Goal: Information Seeking & Learning: Check status

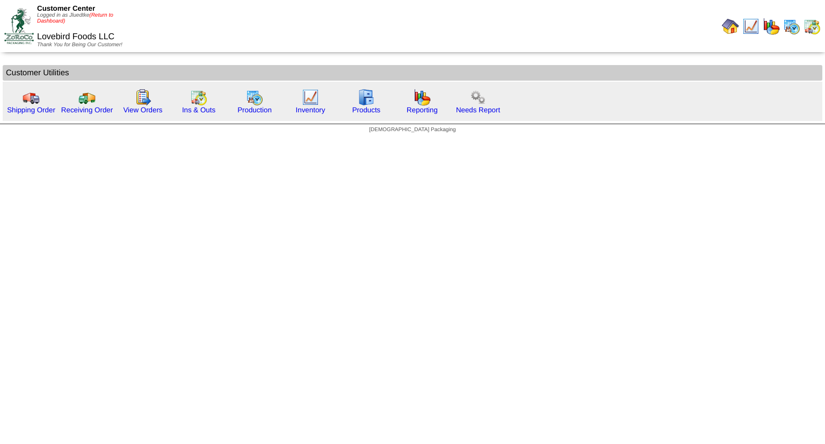
click at [105, 16] on link "(Return to Dashboard)" at bounding box center [75, 18] width 76 height 12
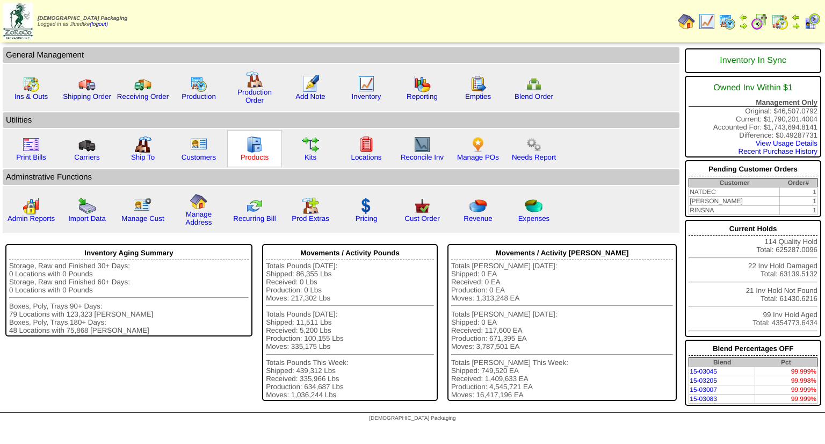
click at [254, 156] on link "Products" at bounding box center [255, 157] width 28 height 8
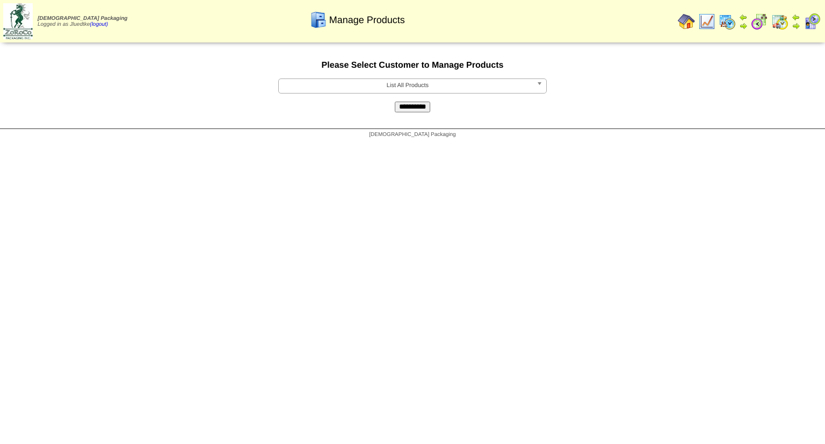
click at [382, 85] on span "List All Products" at bounding box center [407, 85] width 249 height 13
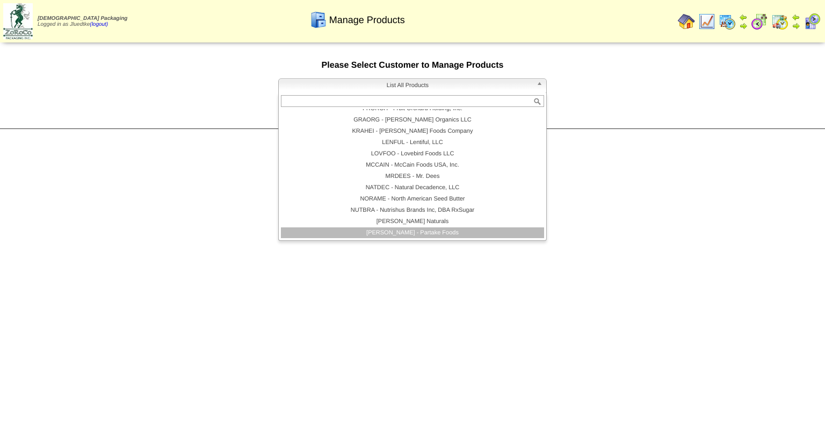
scroll to position [107, 0]
click at [396, 231] on li "PARTAK - Partake Foods" at bounding box center [412, 232] width 263 height 11
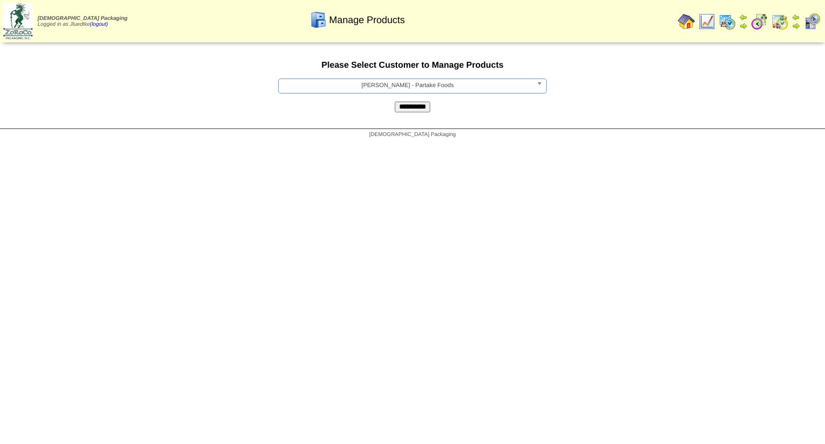
click at [406, 110] on input "**********" at bounding box center [412, 107] width 35 height 11
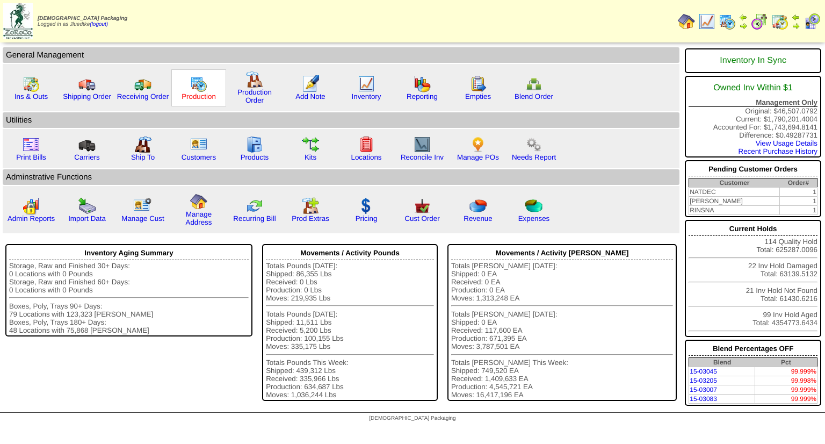
click at [191, 96] on link "Production" at bounding box center [199, 96] width 34 height 8
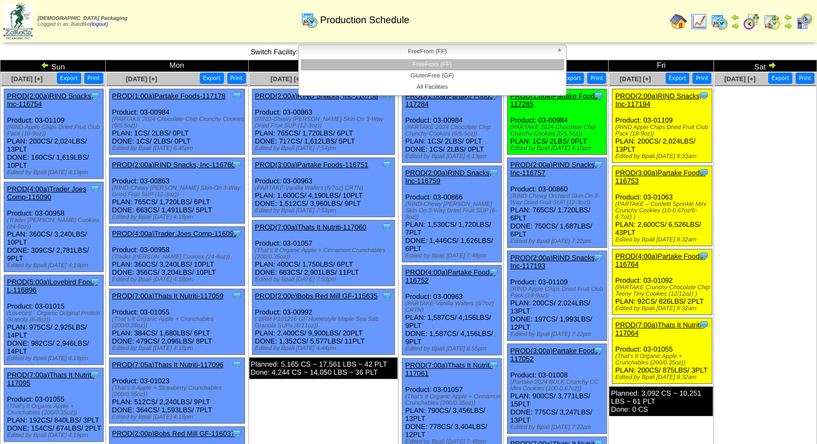
click at [413, 51] on span "FreeFrom (FF)" at bounding box center [427, 51] width 249 height 13
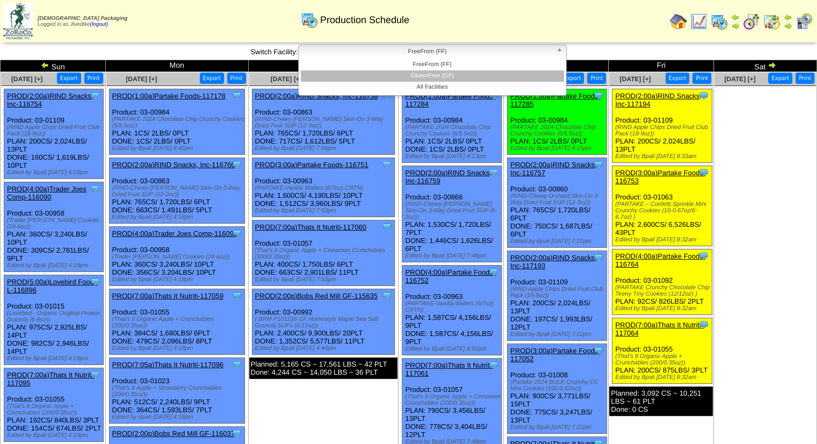
click at [415, 74] on li "GlutenFree (GF)" at bounding box center [432, 75] width 263 height 11
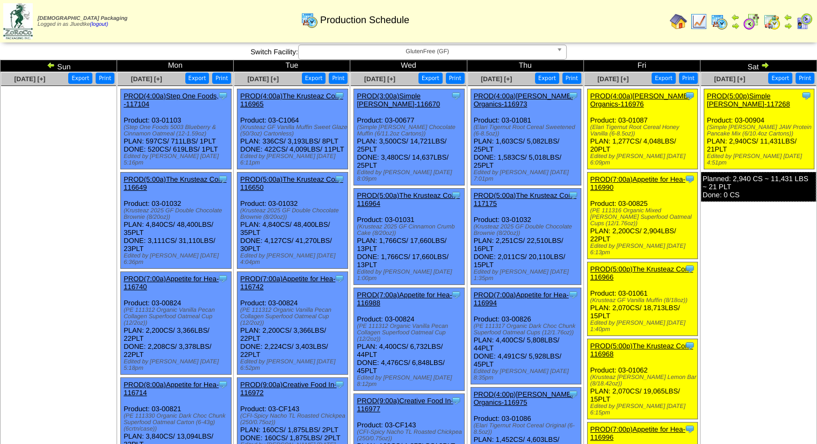
click at [753, 263] on td "[DATE] [+] Print Export Clone Item PROD(5:00p)Simple [PERSON_NAME]-117268 Simpl…" at bounding box center [758, 414] width 117 height 684
click at [679, 21] on img at bounding box center [678, 21] width 17 height 17
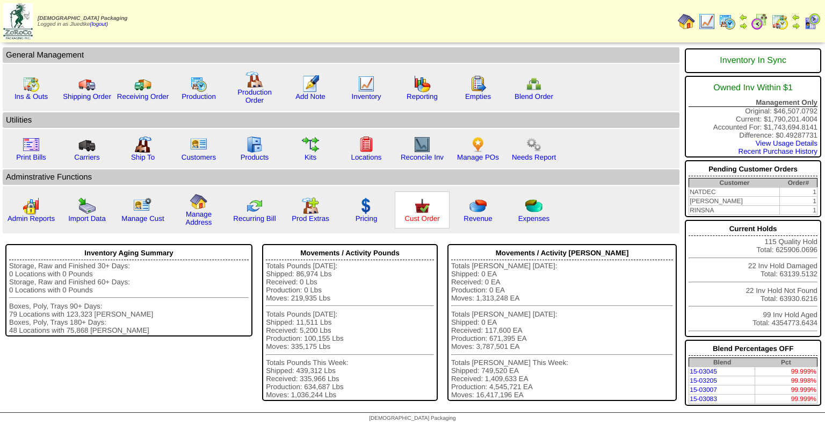
click at [430, 219] on link "Cust Order" at bounding box center [422, 218] width 35 height 8
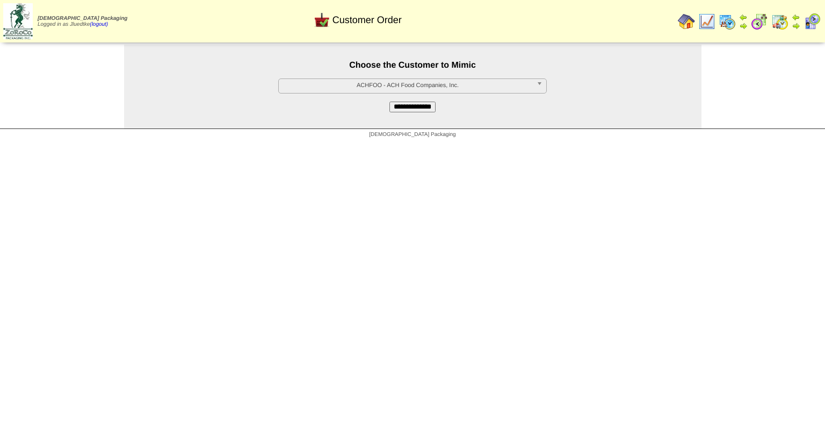
click at [424, 87] on span "ACHFOO - ACH Food Companies, Inc." at bounding box center [407, 85] width 249 height 13
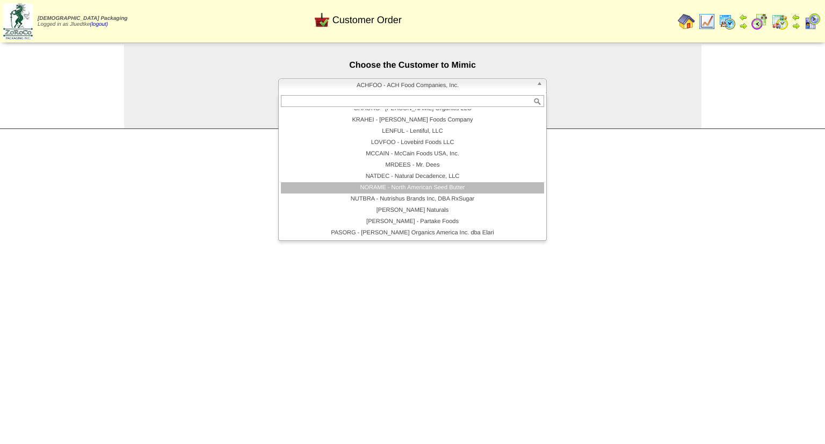
scroll to position [161, 0]
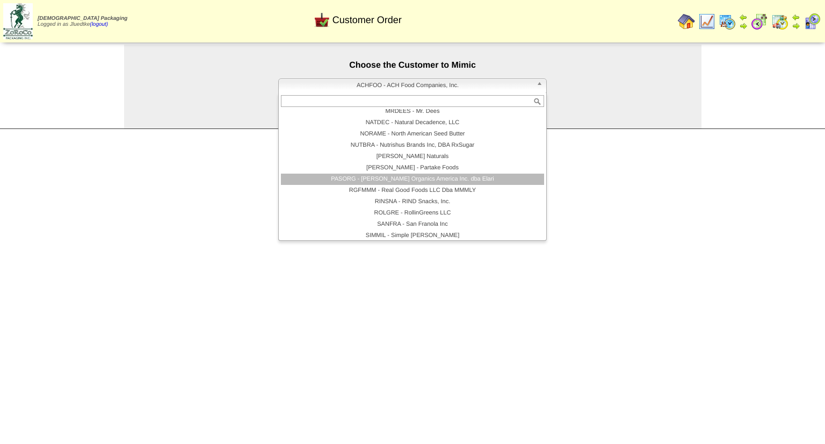
click at [429, 178] on li "PASORG - Pastore Organics America Inc. dba Elari" at bounding box center [412, 179] width 263 height 11
click at [429, 143] on html "Zoroco Packaging Logged in as Jluedtke (logout) Print All" at bounding box center [412, 71] width 825 height 143
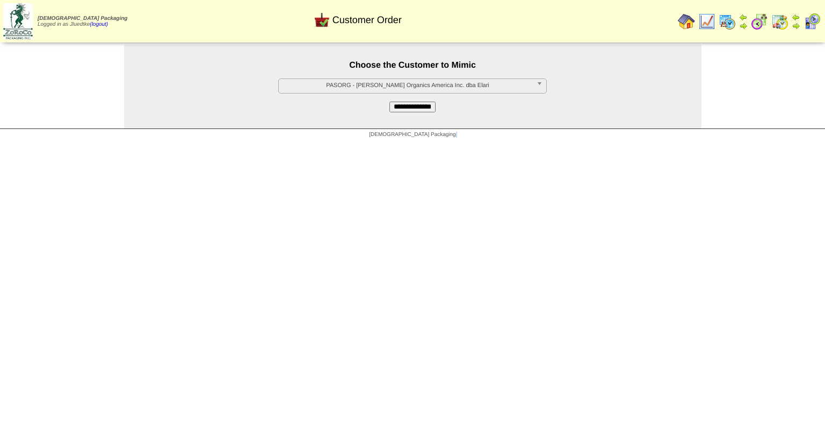
click at [408, 109] on input "**********" at bounding box center [413, 107] width 46 height 11
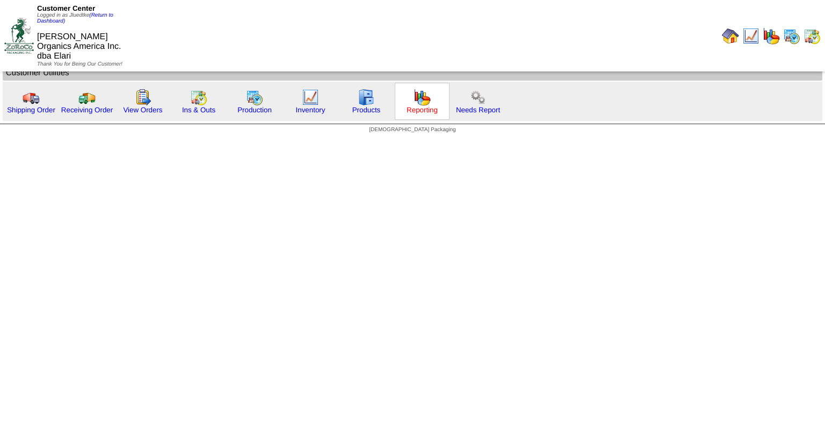
click at [414, 109] on link "Reporting" at bounding box center [422, 110] width 31 height 8
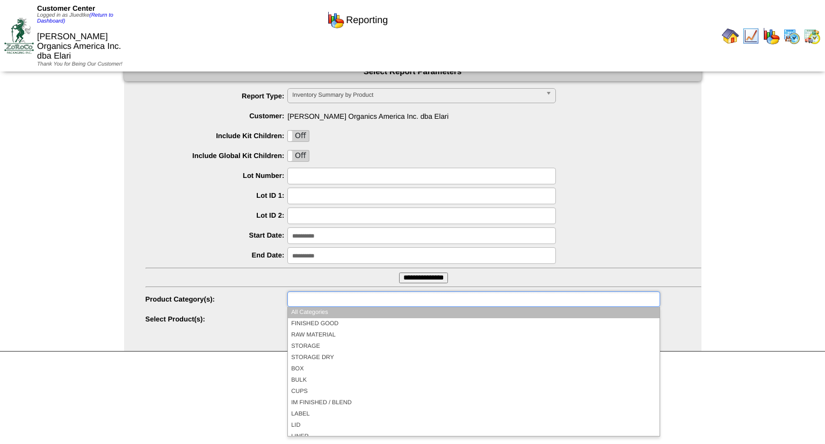
click at [328, 301] on input "text" at bounding box center [325, 298] width 69 height 13
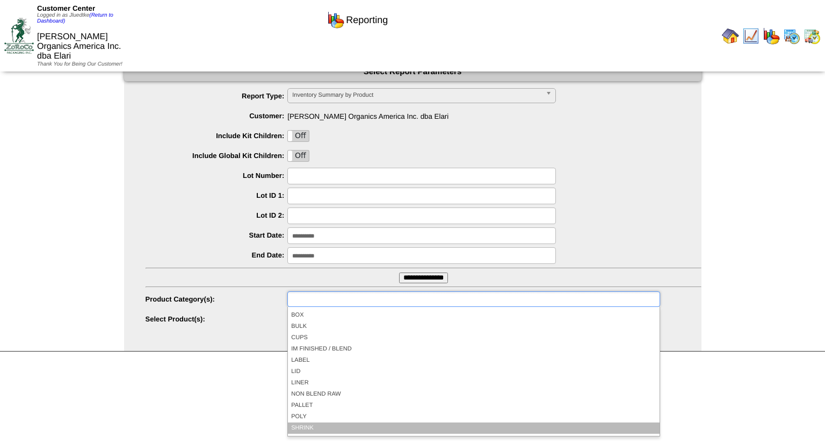
scroll to position [97, 0]
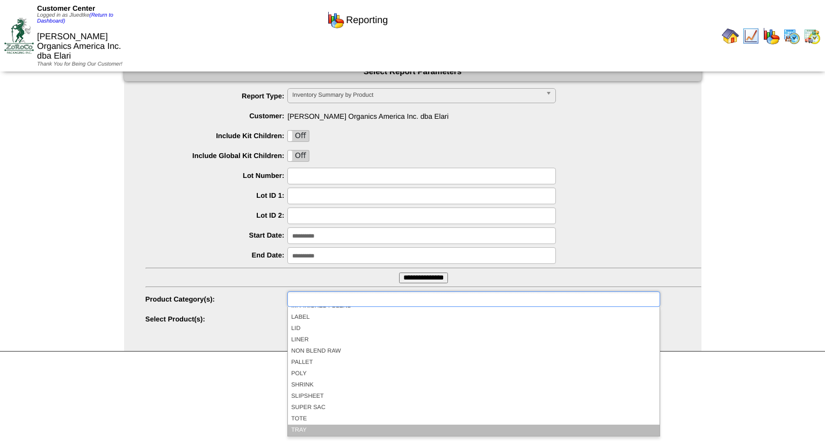
click at [342, 426] on li "TRAY" at bounding box center [473, 430] width 371 height 11
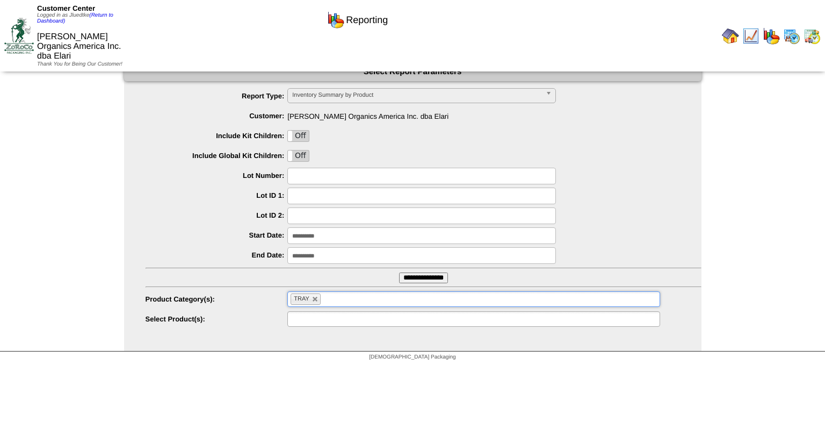
click at [365, 315] on ul at bounding box center [474, 319] width 372 height 16
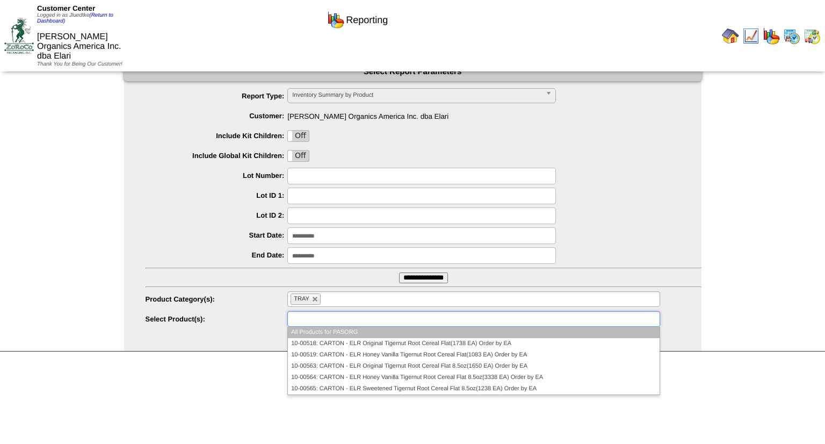
click at [391, 333] on li "All Products for PASORG" at bounding box center [473, 332] width 371 height 11
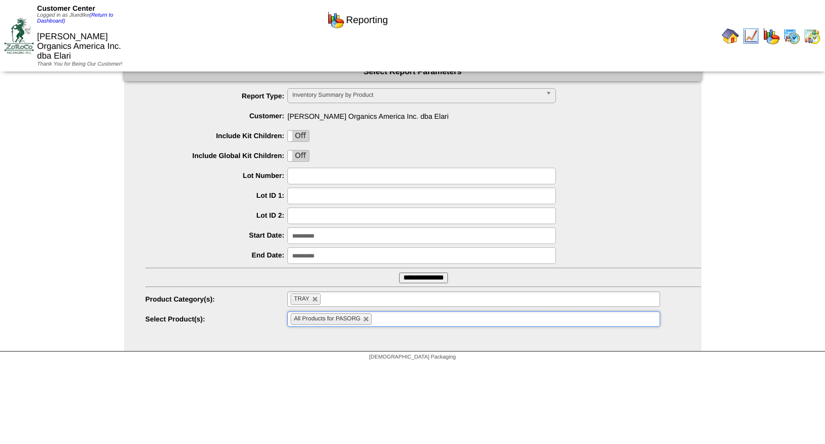
click at [422, 277] on input "**********" at bounding box center [423, 277] width 49 height 11
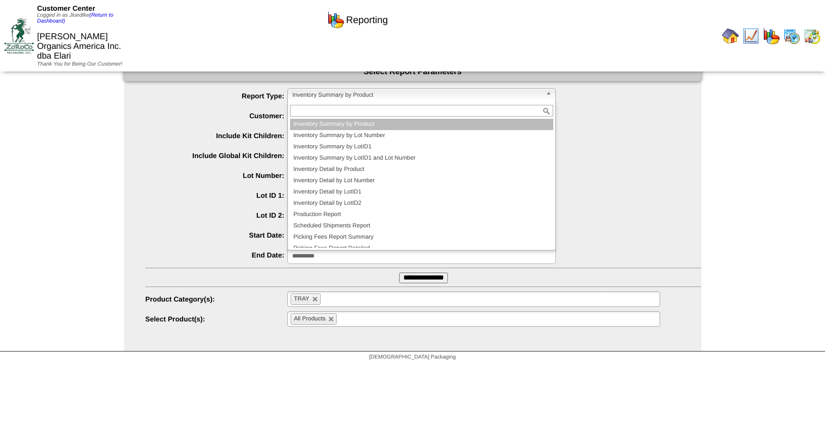
click at [332, 95] on span "Inventory Summary by Product" at bounding box center [416, 95] width 249 height 13
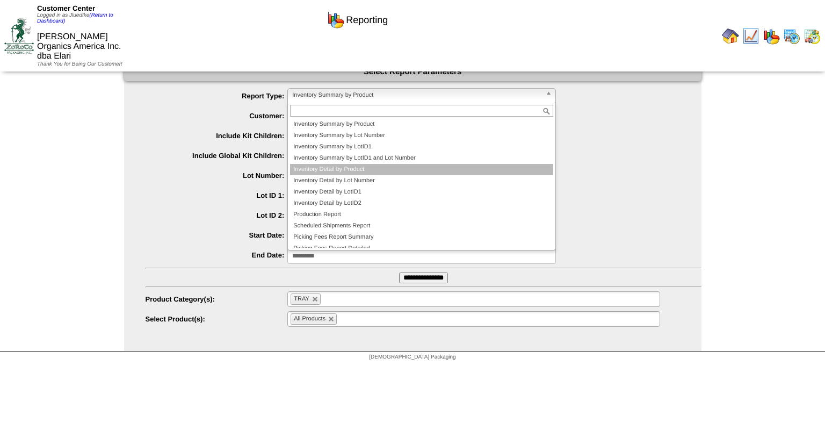
click at [337, 170] on li "Inventory Detail by Product" at bounding box center [421, 169] width 263 height 11
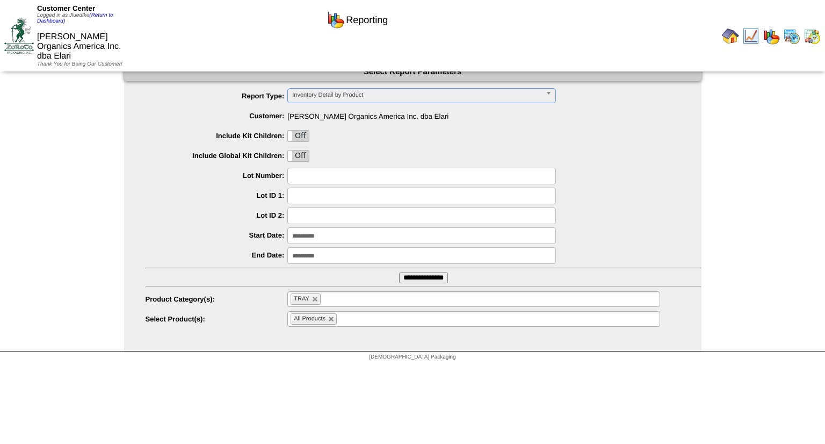
click at [336, 237] on input "**********" at bounding box center [422, 235] width 269 height 17
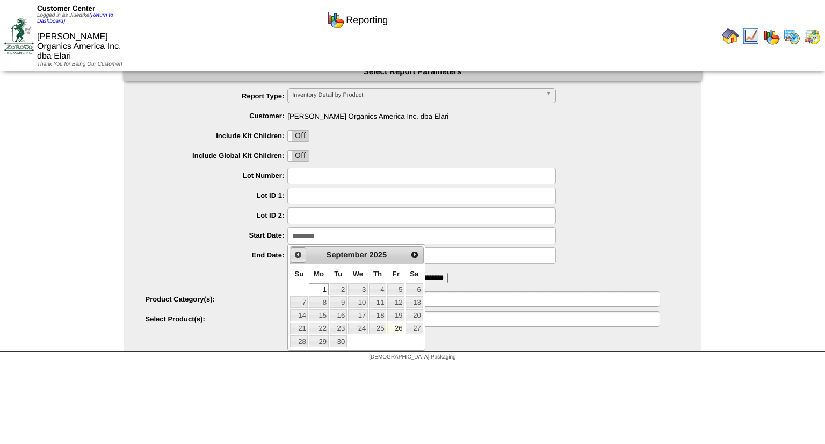
click at [299, 255] on span "Prev" at bounding box center [298, 254] width 9 height 9
click at [441, 277] on input "**********" at bounding box center [423, 277] width 49 height 11
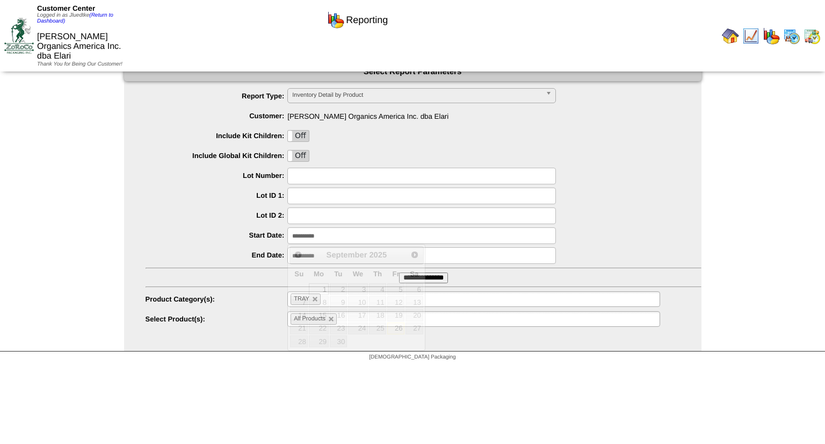
click at [339, 233] on input "**********" at bounding box center [422, 235] width 269 height 17
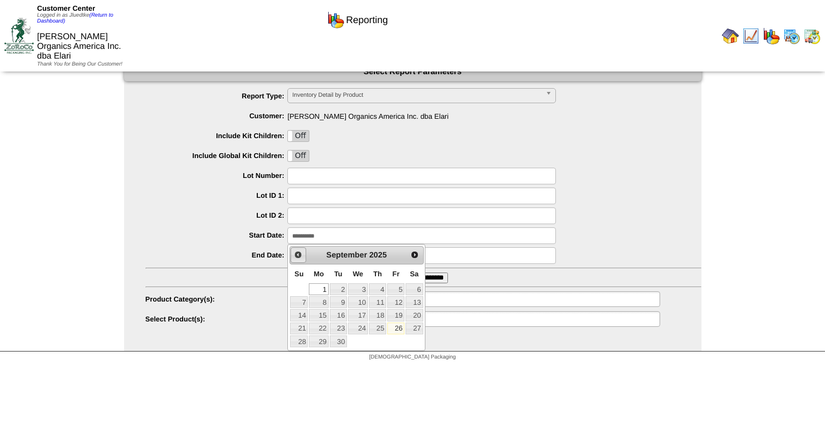
click at [301, 255] on span "Prev" at bounding box center [298, 254] width 9 height 9
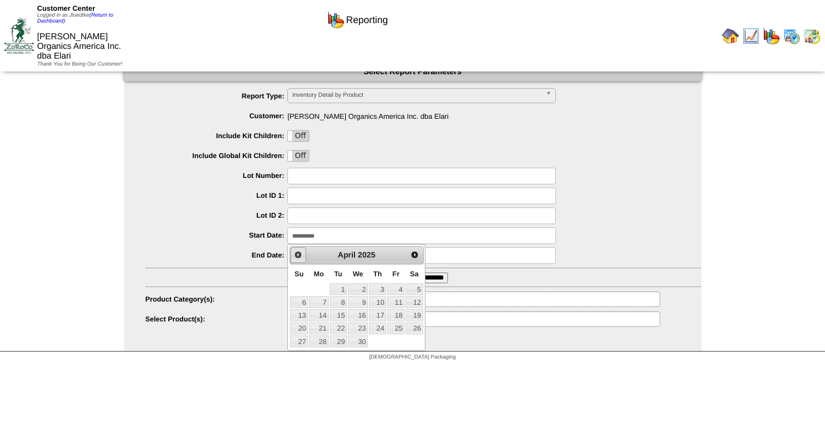
click at [301, 255] on span "Prev" at bounding box center [298, 254] width 9 height 9
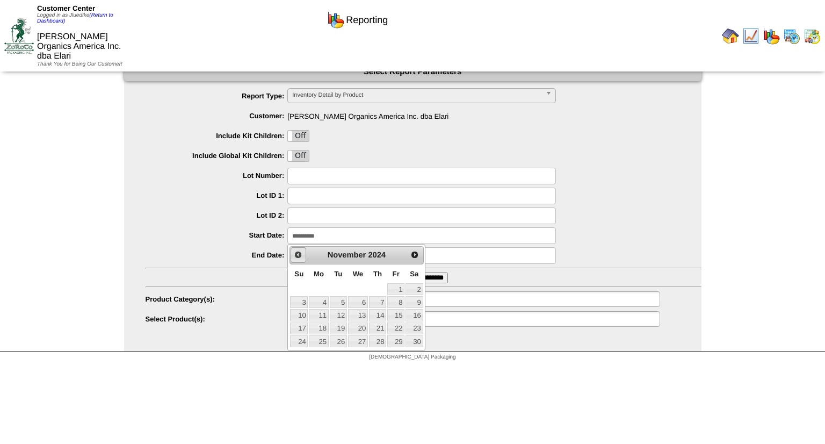
click at [301, 255] on span "Prev" at bounding box center [298, 254] width 9 height 9
click at [335, 290] on link "1" at bounding box center [338, 289] width 17 height 12
type input "**********"
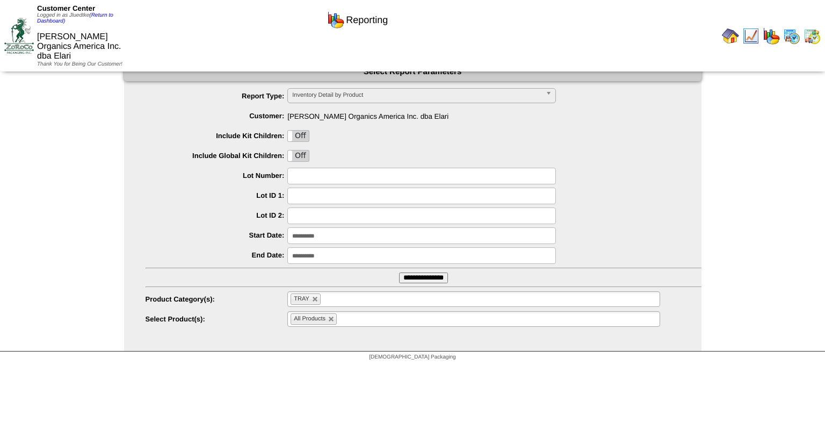
click at [416, 276] on input "**********" at bounding box center [423, 277] width 49 height 11
click at [349, 94] on span "Inventory Detail by Product" at bounding box center [416, 95] width 249 height 13
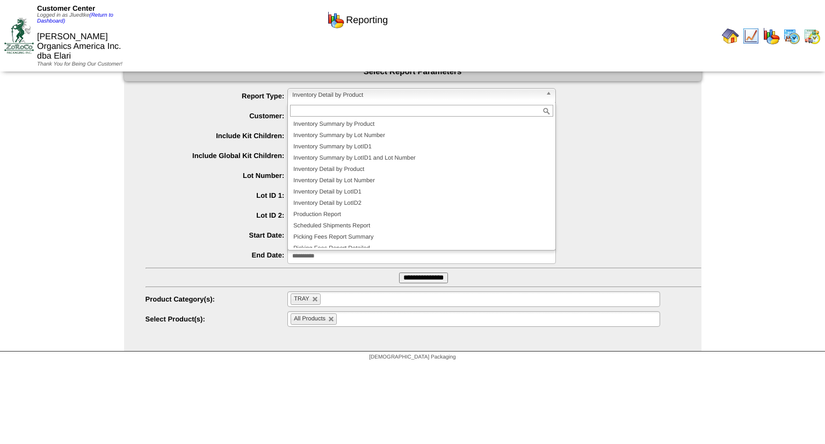
click at [635, 202] on div at bounding box center [424, 196] width 556 height 17
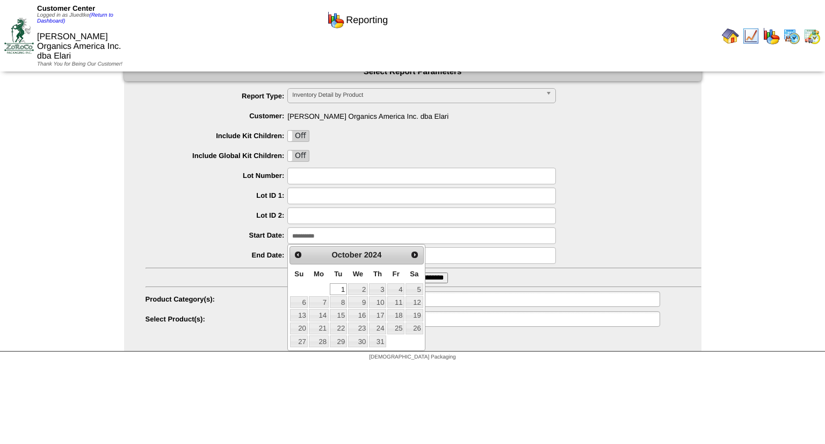
drag, startPoint x: 329, startPoint y: 236, endPoint x: 278, endPoint y: 237, distance: 50.5
click at [278, 237] on li "**********" at bounding box center [424, 235] width 556 height 17
click at [298, 254] on span "Prev" at bounding box center [298, 254] width 9 height 9
click at [419, 254] on span "Next" at bounding box center [415, 254] width 9 height 9
click at [731, 33] on img at bounding box center [730, 35] width 17 height 17
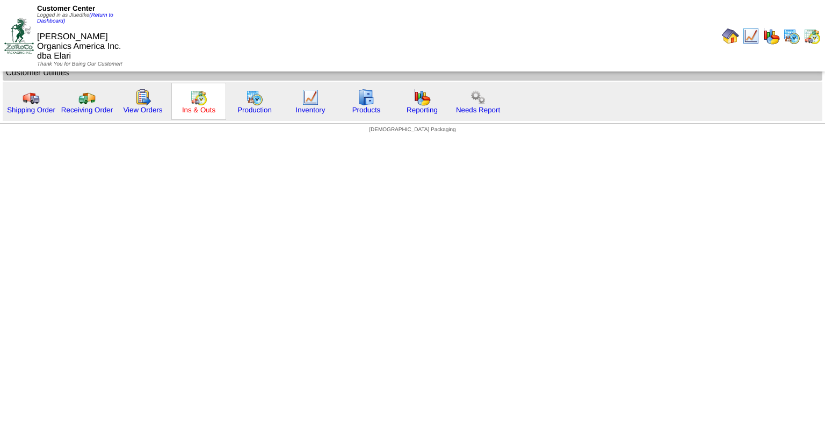
click at [195, 109] on link "Ins & Outs" at bounding box center [198, 110] width 33 height 8
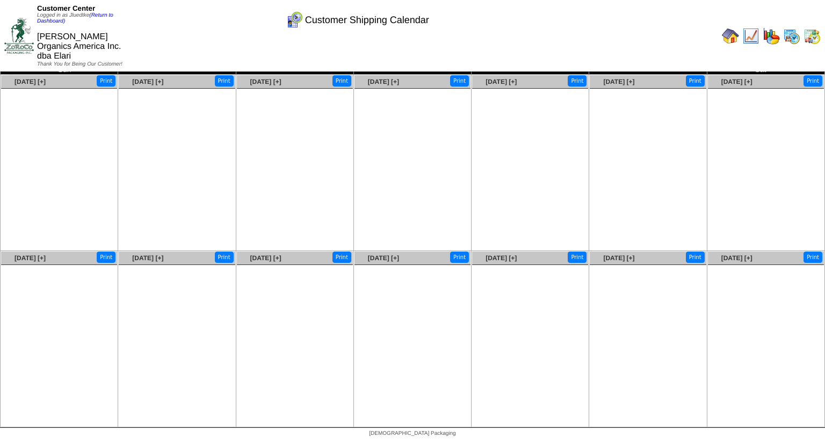
click at [54, 68] on img at bounding box center [51, 67] width 9 height 9
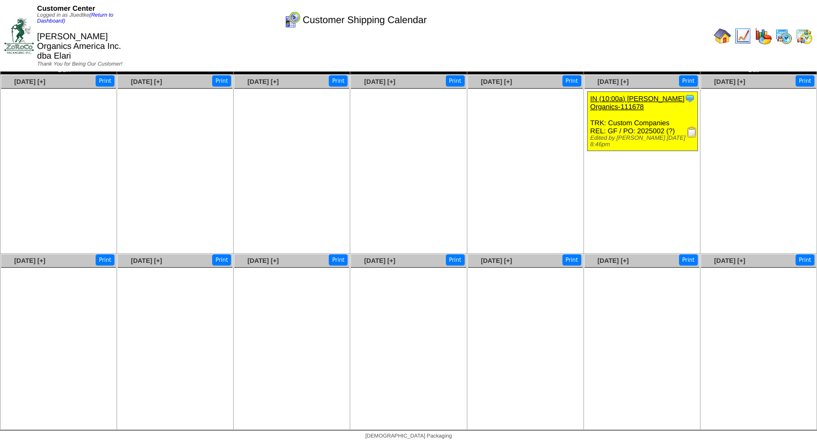
click at [692, 134] on img at bounding box center [692, 132] width 11 height 11
click at [764, 68] on img at bounding box center [765, 67] width 9 height 9
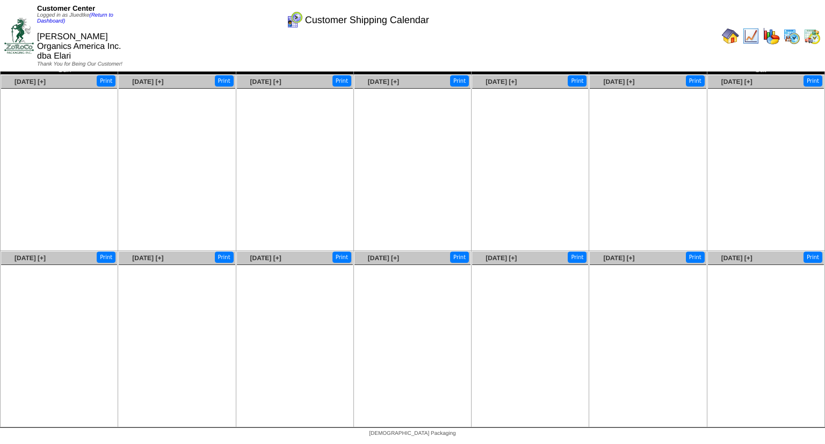
drag, startPoint x: 0, startPoint y: 0, endPoint x: 764, endPoint y: 68, distance: 766.6
click at [764, 68] on td "Sat" at bounding box center [766, 69] width 118 height 12
click at [773, 68] on img at bounding box center [772, 67] width 9 height 9
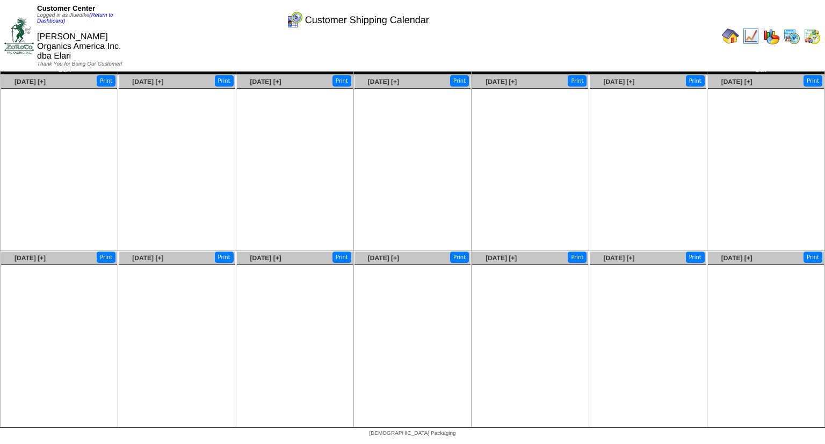
click at [52, 67] on div "Customer Center Logged in as Jluedtke (Return to Dashboard) [PERSON_NAME] Organ…" at bounding box center [412, 38] width 825 height 76
click at [51, 67] on img at bounding box center [51, 67] width 9 height 9
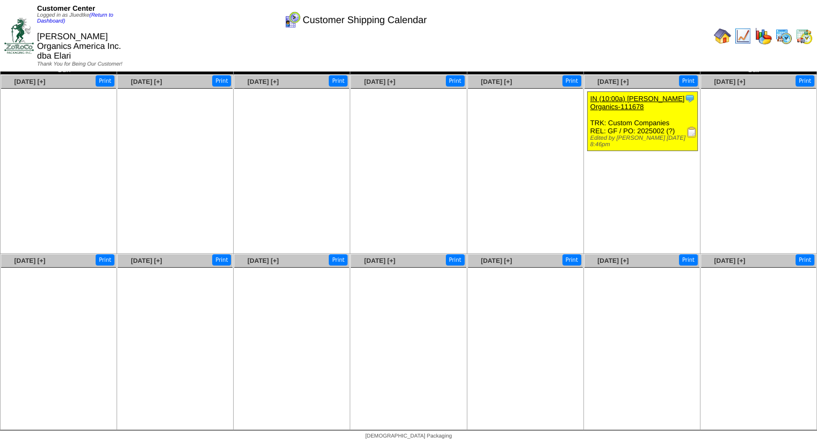
click at [51, 67] on img at bounding box center [51, 67] width 9 height 9
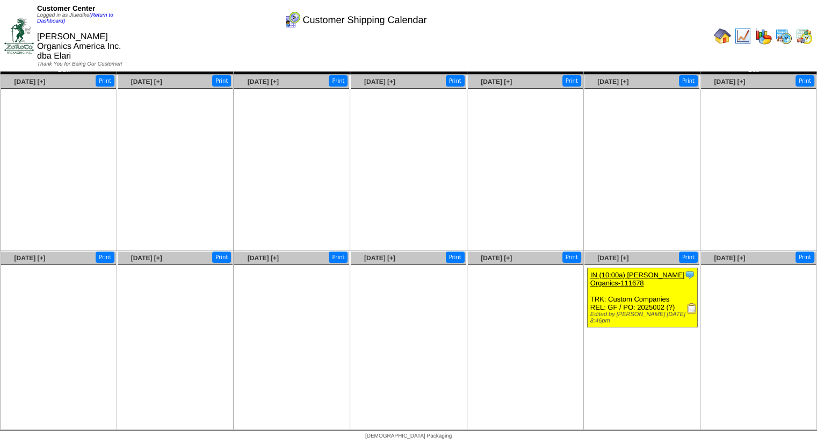
click at [51, 67] on img at bounding box center [51, 67] width 9 height 9
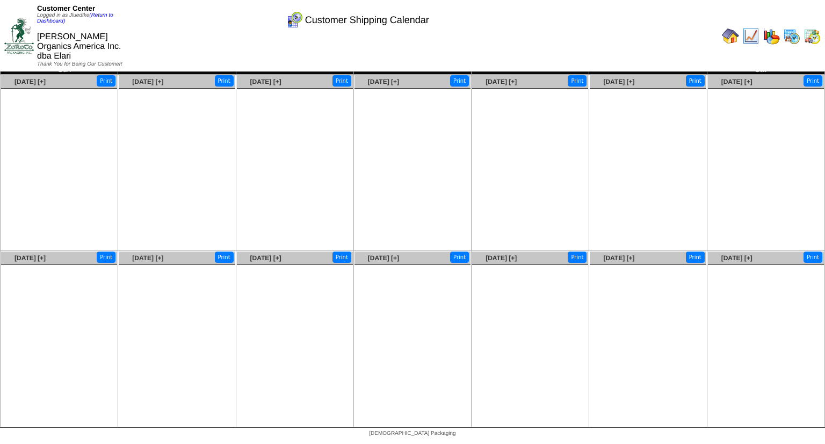
click at [51, 67] on img at bounding box center [51, 67] width 9 height 9
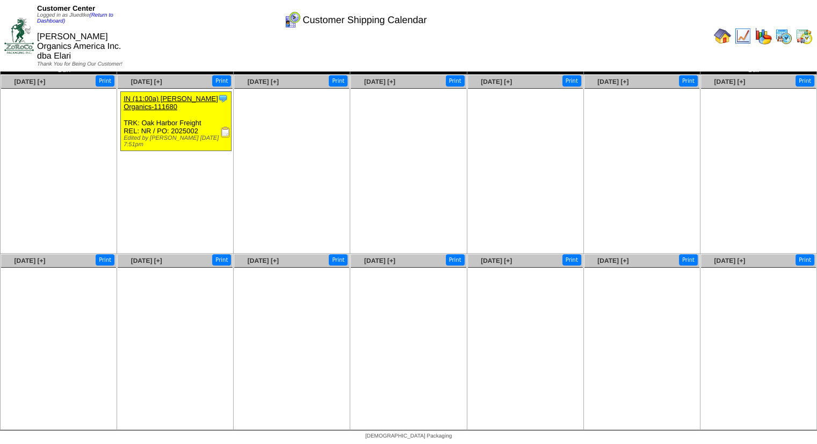
click at [48, 67] on img at bounding box center [51, 67] width 9 height 9
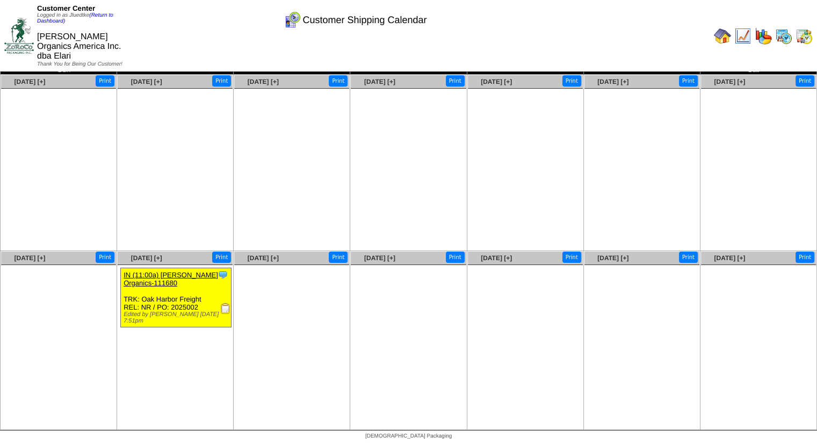
click at [48, 67] on img at bounding box center [51, 67] width 9 height 9
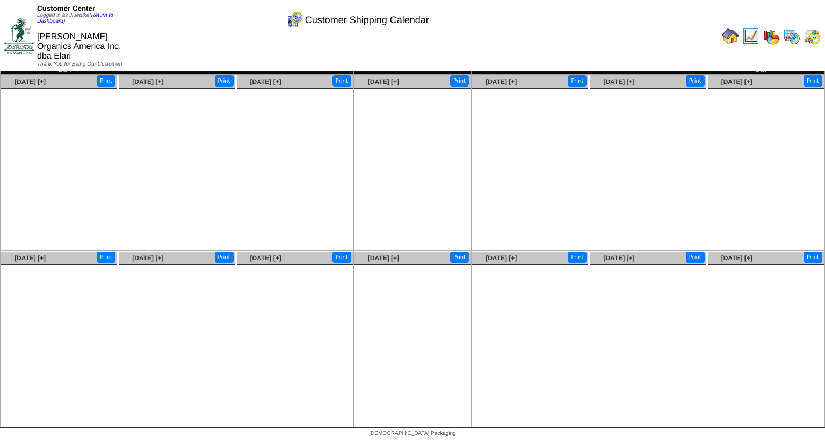
click at [48, 67] on img at bounding box center [51, 67] width 9 height 9
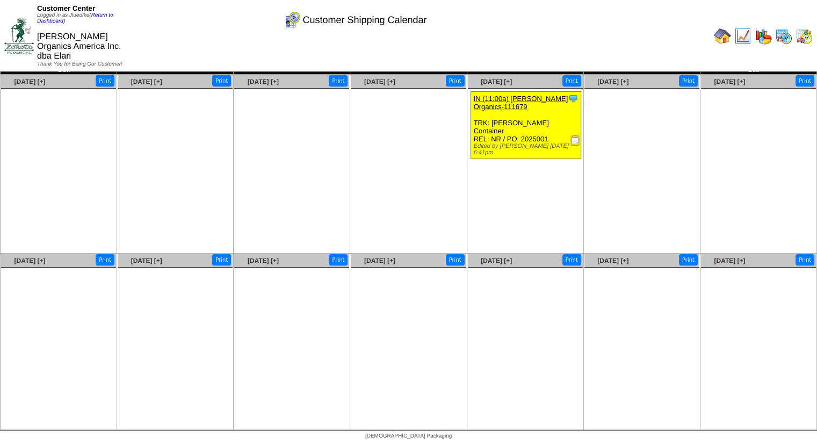
click at [50, 68] on img at bounding box center [51, 67] width 9 height 9
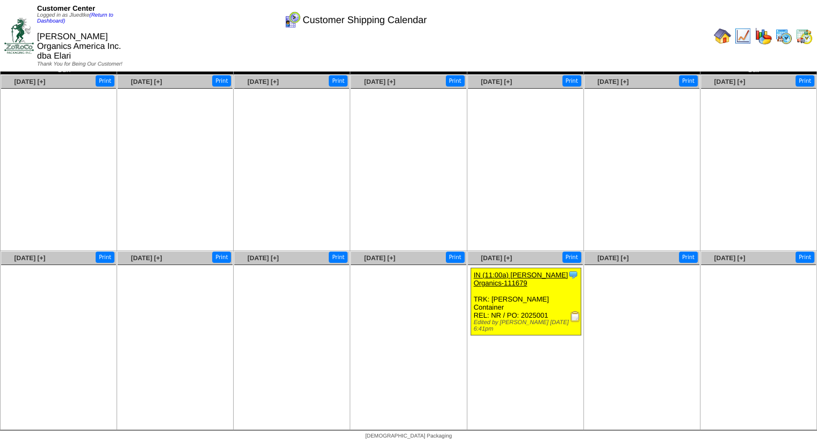
click at [50, 68] on img at bounding box center [51, 67] width 9 height 9
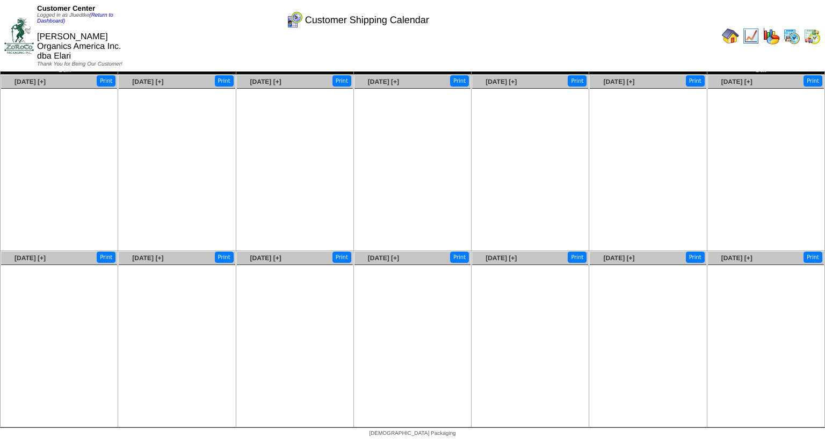
click at [50, 68] on img at bounding box center [51, 67] width 9 height 9
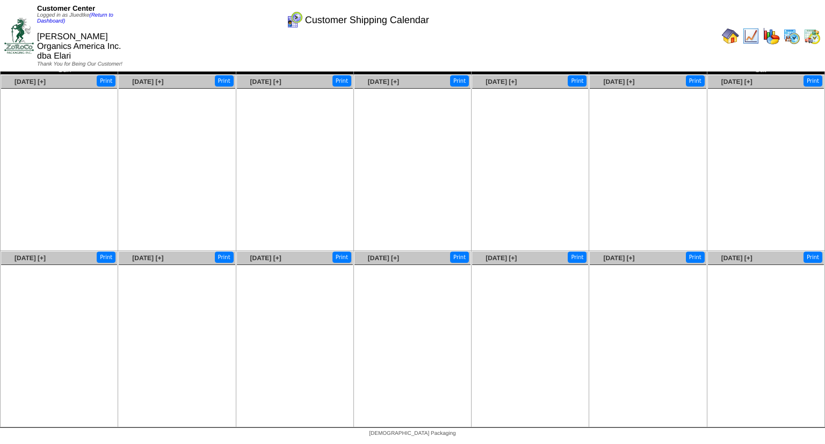
click at [50, 68] on img at bounding box center [51, 67] width 9 height 9
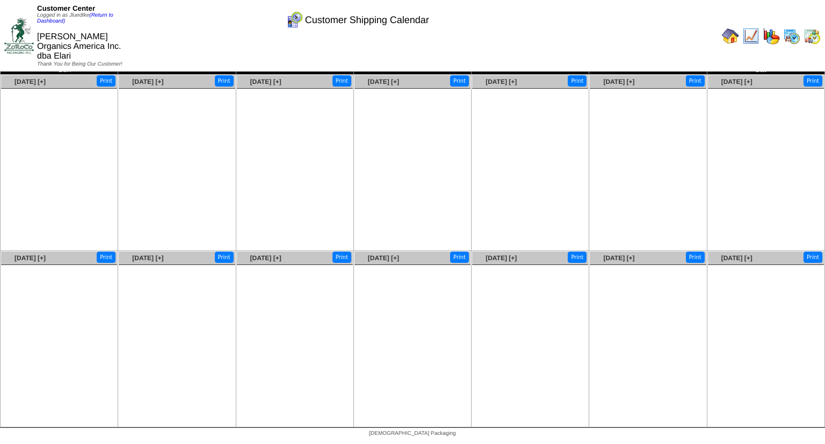
click at [50, 68] on img at bounding box center [51, 67] width 9 height 9
click at [51, 68] on img at bounding box center [51, 67] width 9 height 9
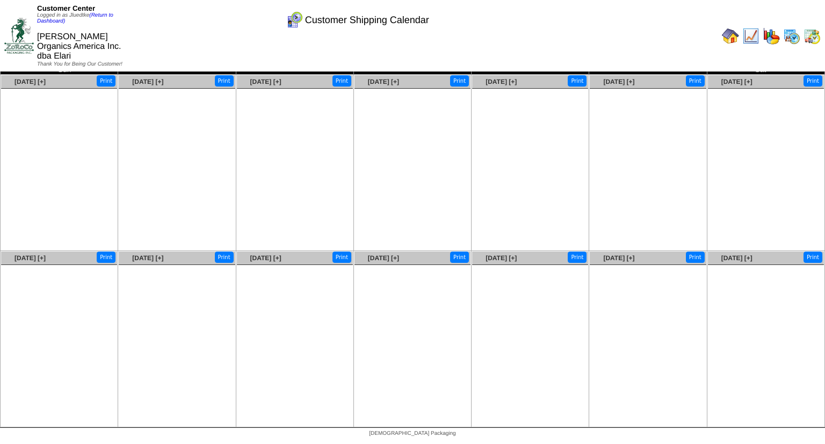
drag, startPoint x: 0, startPoint y: 0, endPoint x: 51, endPoint y: 68, distance: 84.5
click at [51, 68] on img at bounding box center [51, 67] width 9 height 9
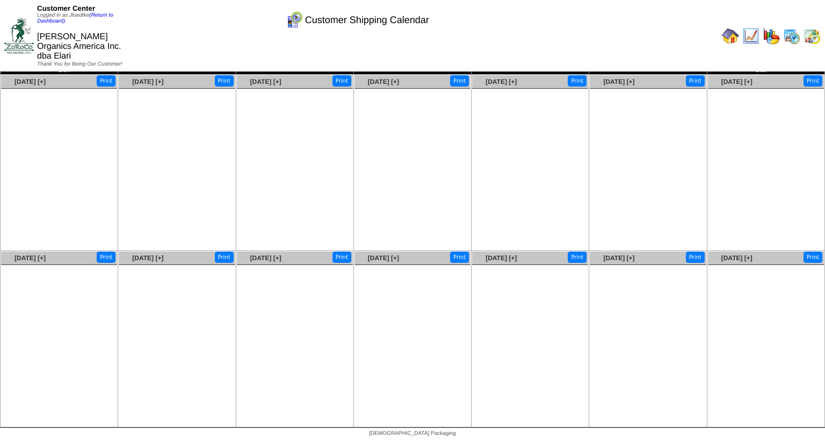
drag, startPoint x: 0, startPoint y: 0, endPoint x: 51, endPoint y: 68, distance: 84.9
click at [51, 68] on img at bounding box center [51, 67] width 9 height 9
click at [772, 33] on img at bounding box center [771, 35] width 17 height 17
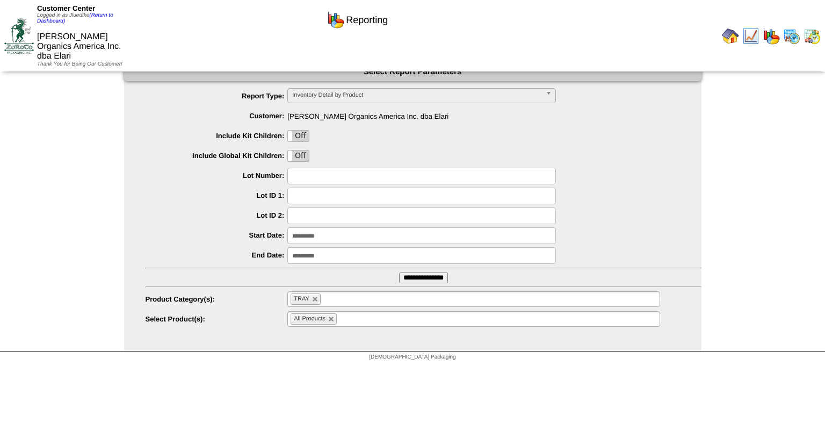
click at [361, 97] on span "Inventory Detail by Product" at bounding box center [416, 95] width 249 height 13
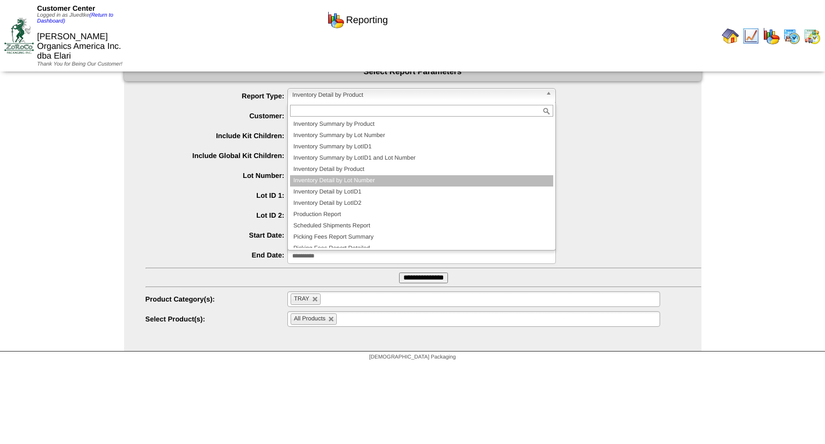
click at [365, 179] on li "Inventory Detail by Lot Number" at bounding box center [421, 180] width 263 height 11
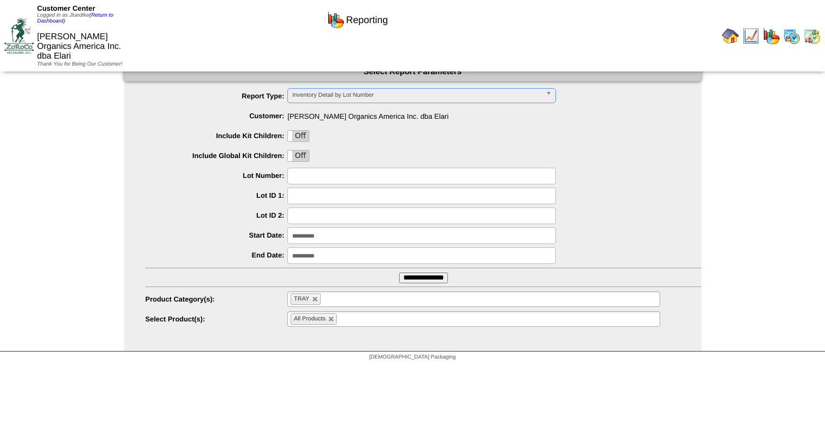
click at [419, 278] on input "**********" at bounding box center [423, 277] width 49 height 11
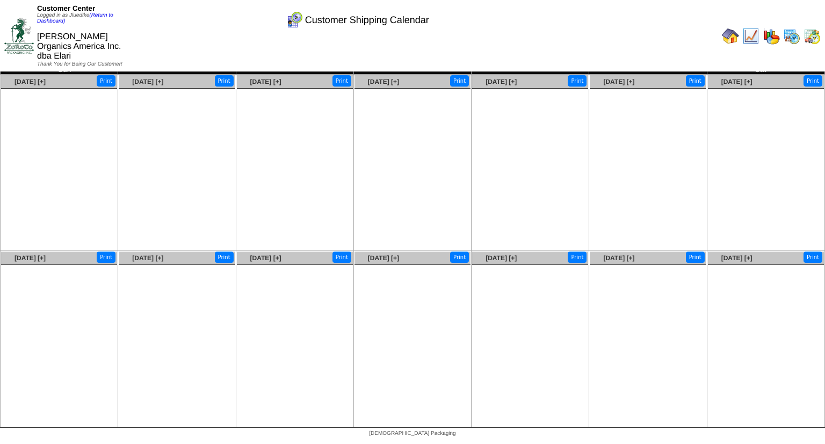
click at [768, 27] on img at bounding box center [771, 35] width 17 height 17
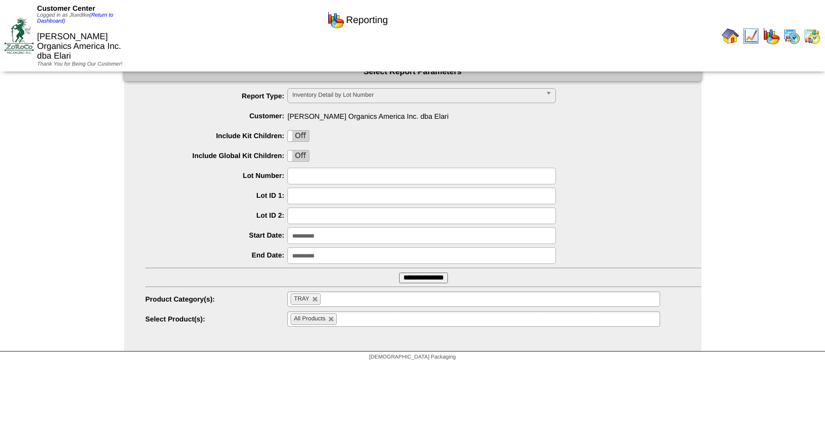
click at [414, 92] on span "Inventory Detail by Lot Number" at bounding box center [416, 95] width 249 height 13
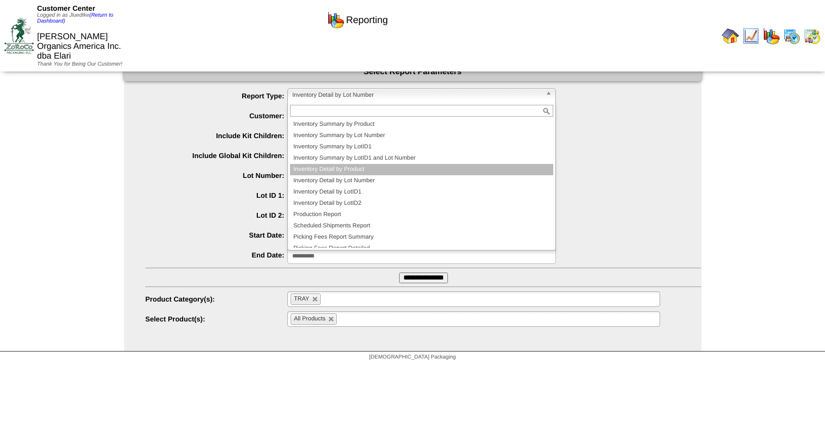
click at [387, 165] on li "Inventory Detail by Product" at bounding box center [421, 169] width 263 height 11
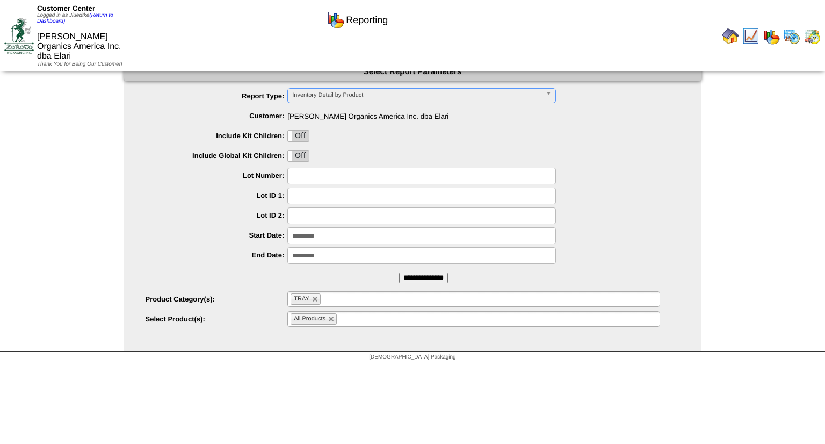
click at [326, 235] on input "**********" at bounding box center [422, 235] width 269 height 17
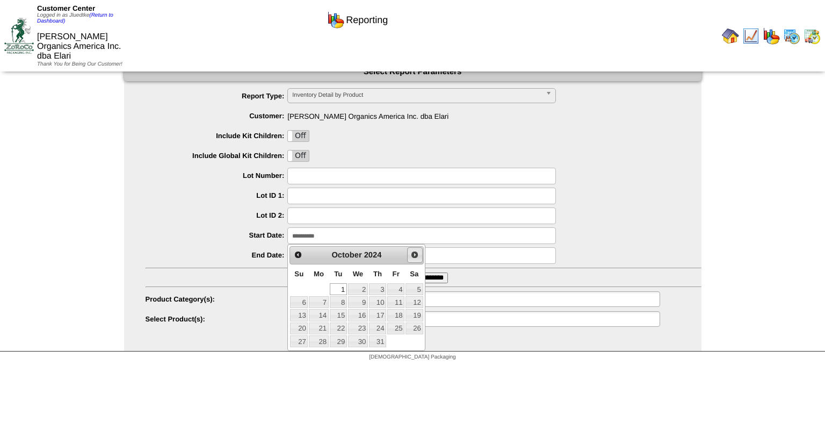
click at [416, 254] on span "Next" at bounding box center [415, 254] width 9 height 9
click at [415, 254] on span "Next" at bounding box center [415, 254] width 9 height 9
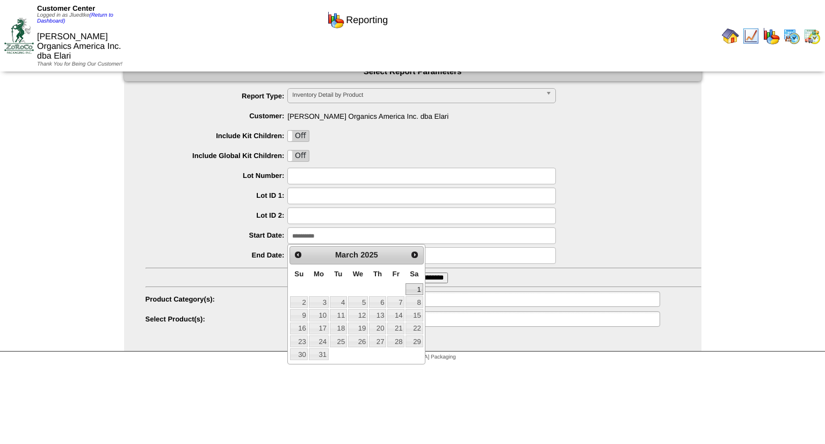
click at [413, 289] on link "1" at bounding box center [414, 289] width 17 height 12
type input "**********"
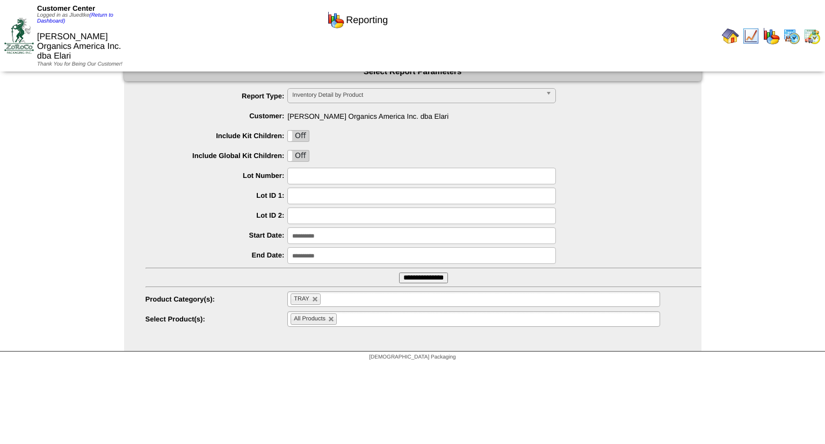
click at [418, 278] on input "**********" at bounding box center [423, 277] width 49 height 11
click at [331, 319] on link at bounding box center [331, 319] width 6 height 6
type input "**********"
click at [333, 318] on input "text" at bounding box center [325, 318] width 69 height 13
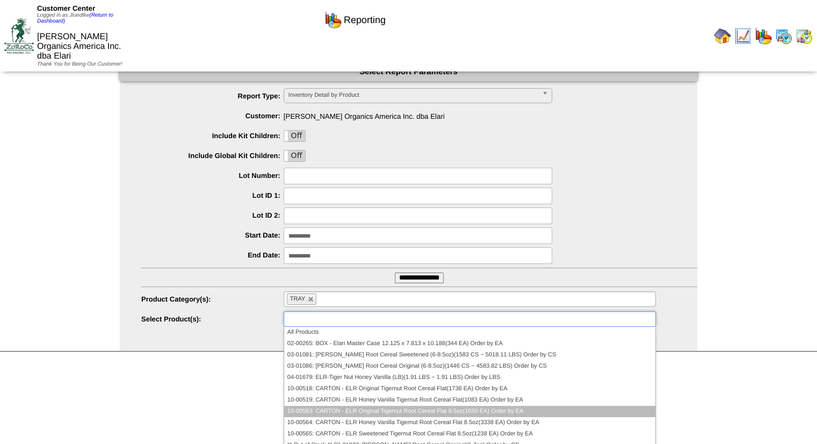
click at [380, 411] on li "10-00563: CARTON - ELR Original Tigernut Root Cereal Flat 8.5oz(1650 EA) Order …" at bounding box center [469, 411] width 371 height 11
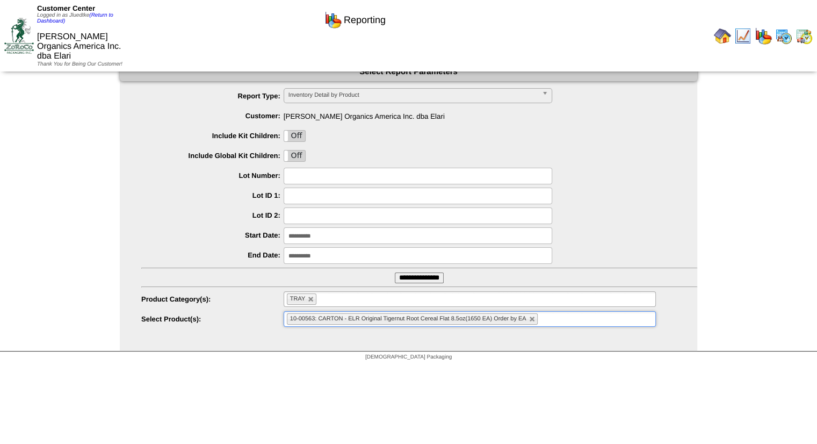
click at [563, 321] on ul "10-00563: CARTON - ELR Original Tigernut Root Cereal Flat 8.5oz(1650 EA) Order …" at bounding box center [470, 319] width 372 height 16
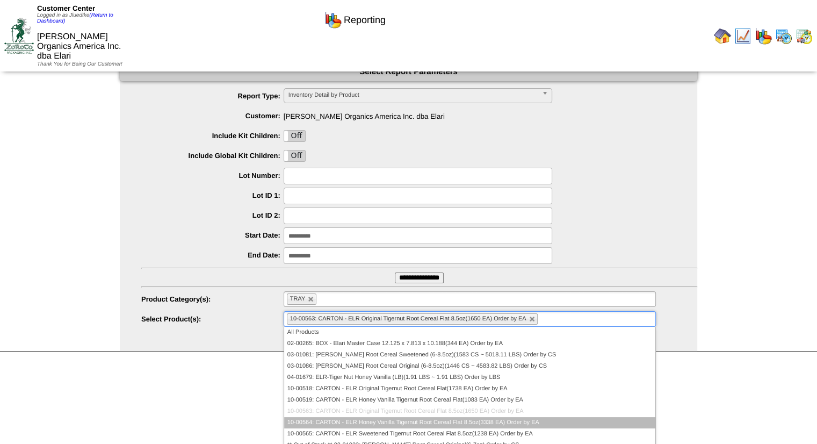
scroll to position [40, 0]
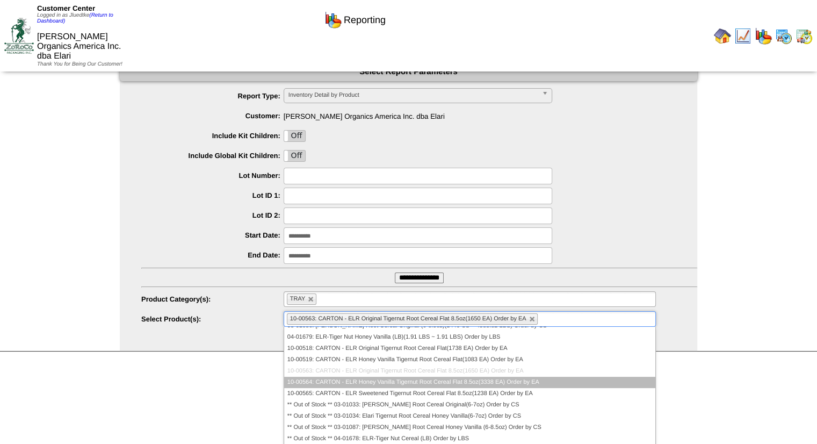
click at [488, 385] on li "10-00564: CARTON - ELR Honey Vanilla Tigernut Root Cereal Flat 8.5oz(3338 EA) O…" at bounding box center [469, 382] width 371 height 11
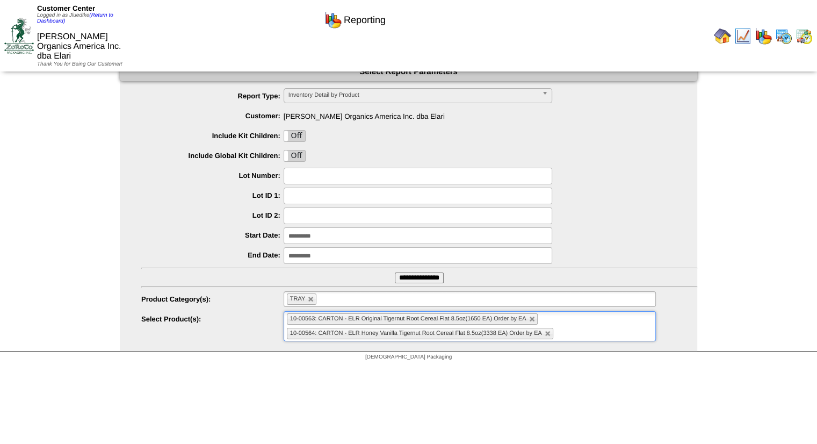
click at [568, 332] on input "text" at bounding box center [562, 333] width 13 height 13
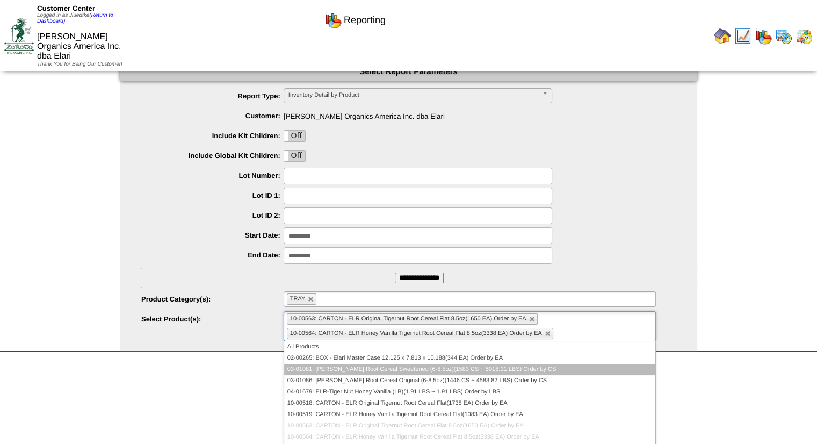
click at [457, 370] on li "03-01081: [PERSON_NAME] Root Cereal Sweetened (6-8.5oz)(1583 CS ~ 5018.11 LBS) …" at bounding box center [469, 369] width 371 height 11
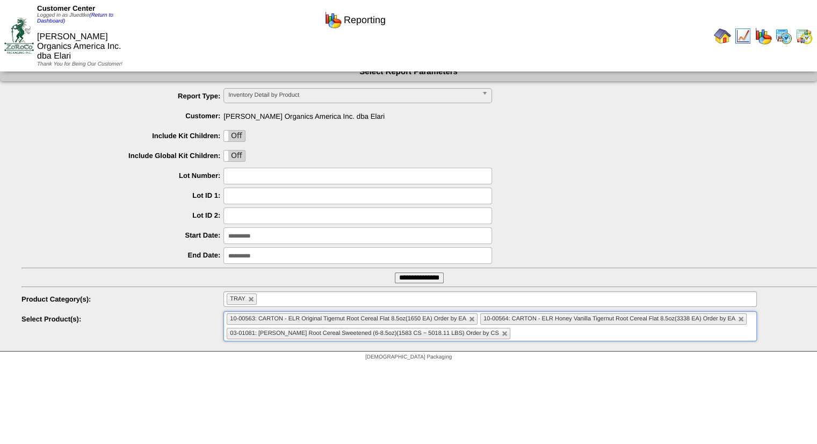
click at [413, 276] on input "**********" at bounding box center [419, 277] width 49 height 11
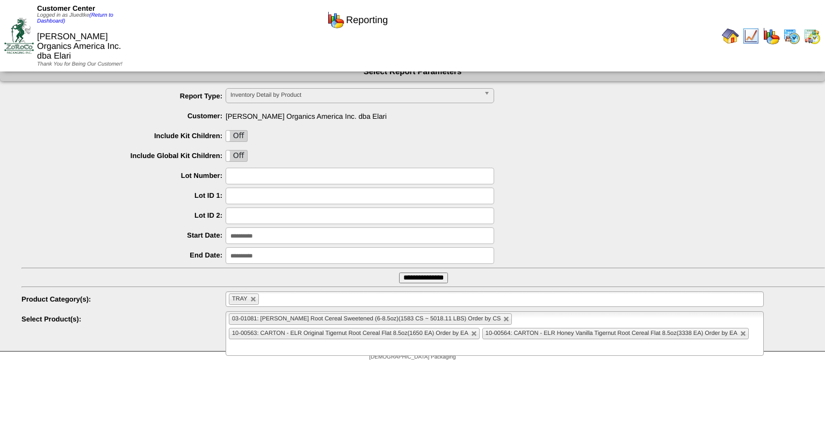
click at [732, 32] on img at bounding box center [730, 35] width 17 height 17
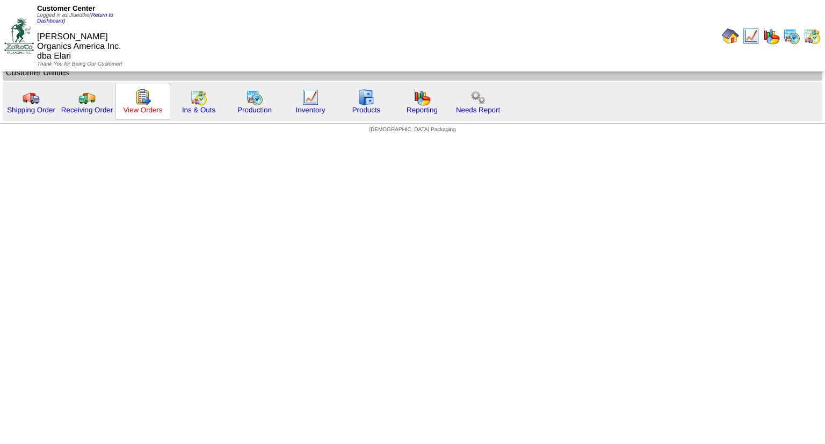
click at [146, 109] on link "View Orders" at bounding box center [142, 110] width 39 height 8
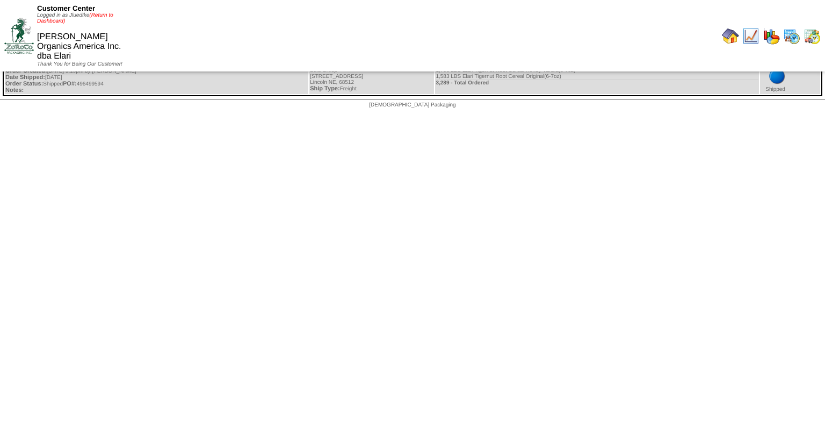
click at [112, 14] on link "(Return to Dashboard)" at bounding box center [75, 18] width 76 height 12
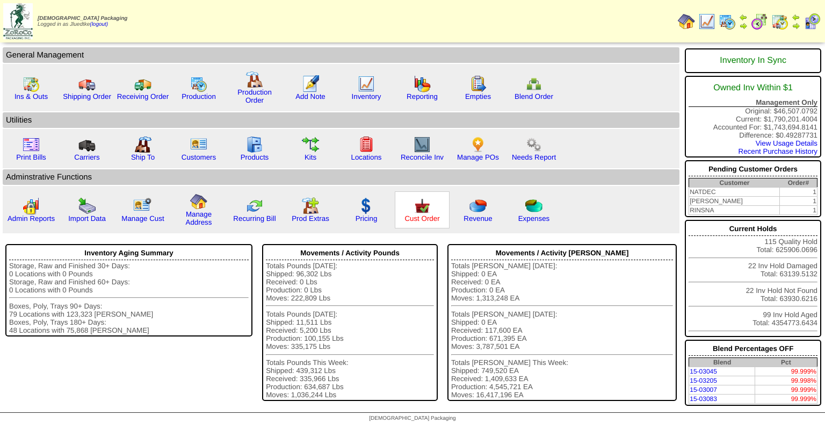
click at [426, 217] on link "Cust Order" at bounding box center [422, 218] width 35 height 8
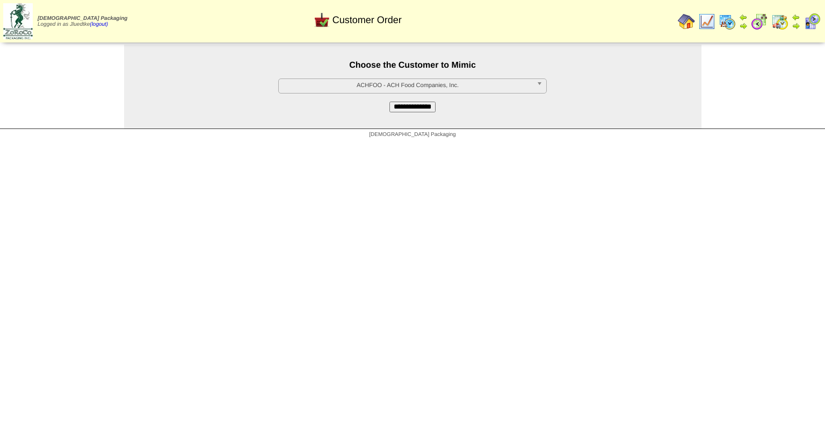
click at [450, 85] on span "ACHFOO - ACH Food Companies, Inc." at bounding box center [407, 85] width 249 height 13
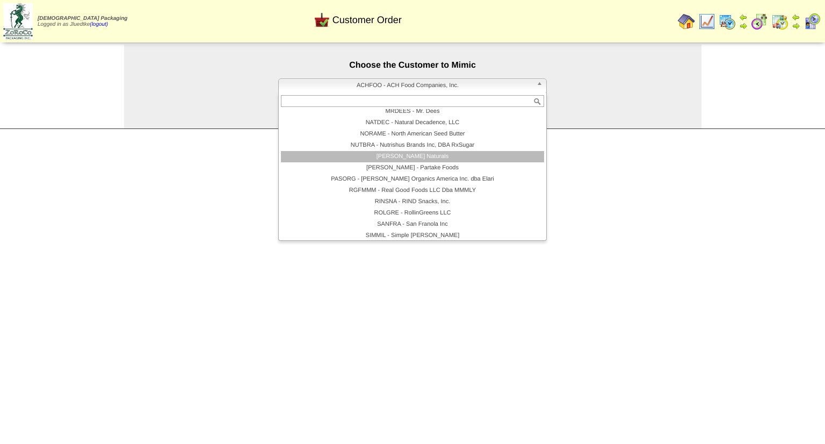
scroll to position [221, 0]
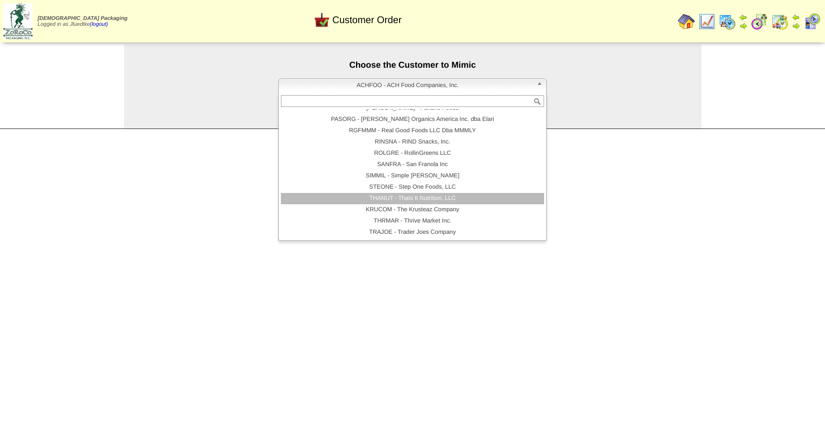
click at [458, 199] on li "THANUT - Thats It Nutrition, LLC" at bounding box center [412, 198] width 263 height 11
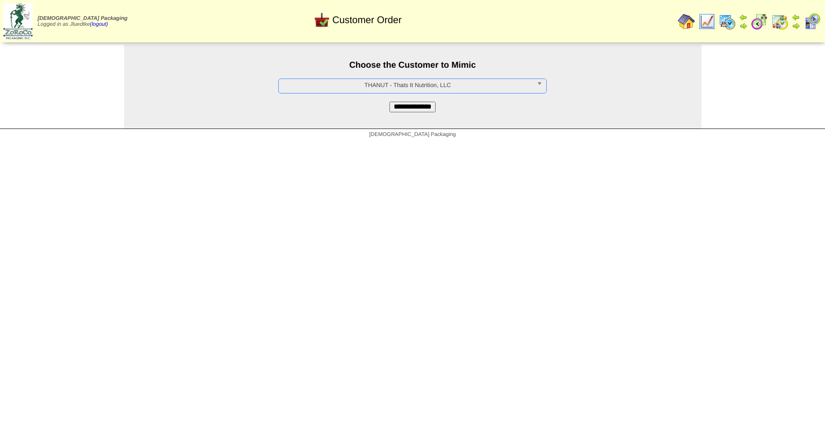
click at [432, 107] on input "**********" at bounding box center [413, 107] width 46 height 11
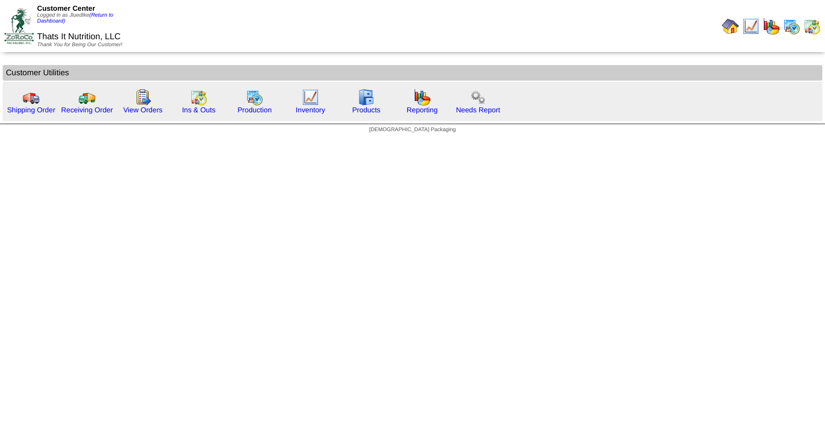
click at [770, 26] on img at bounding box center [771, 26] width 17 height 17
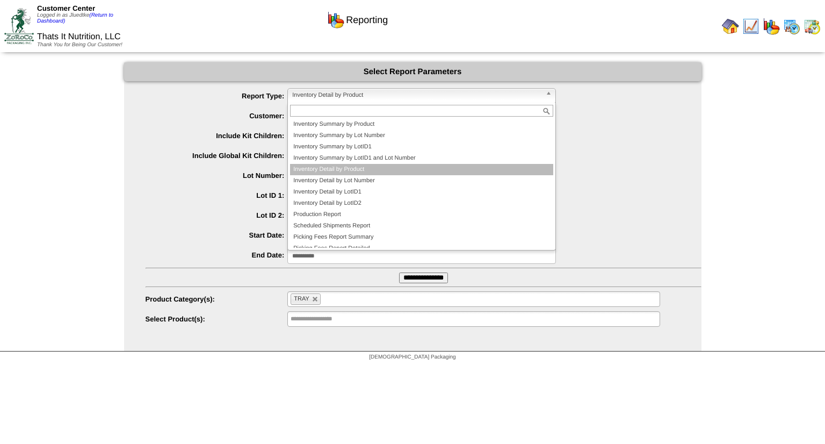
click at [333, 91] on span "Inventory Detail by Product" at bounding box center [416, 95] width 249 height 13
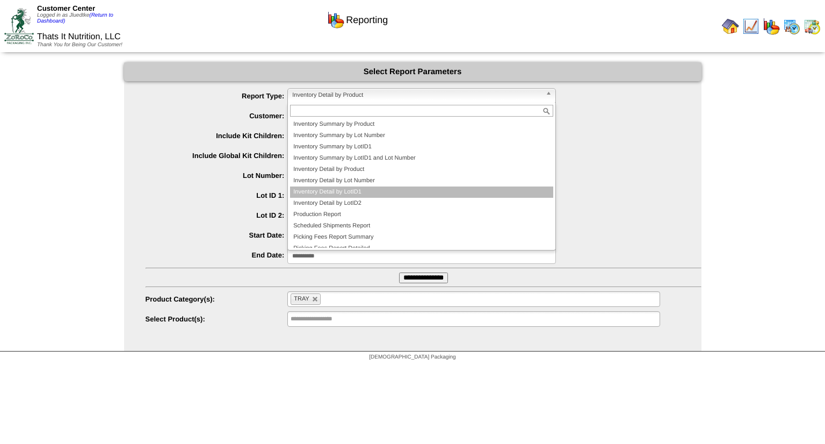
scroll to position [17, 0]
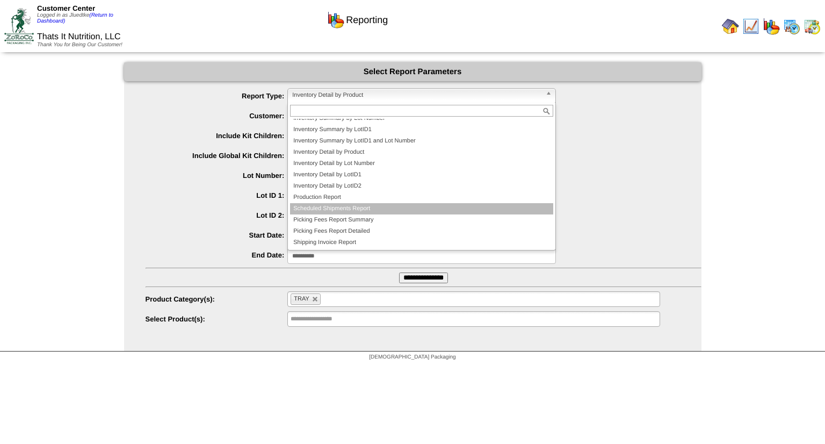
click at [353, 206] on li "Scheduled Shipments Report" at bounding box center [421, 208] width 263 height 11
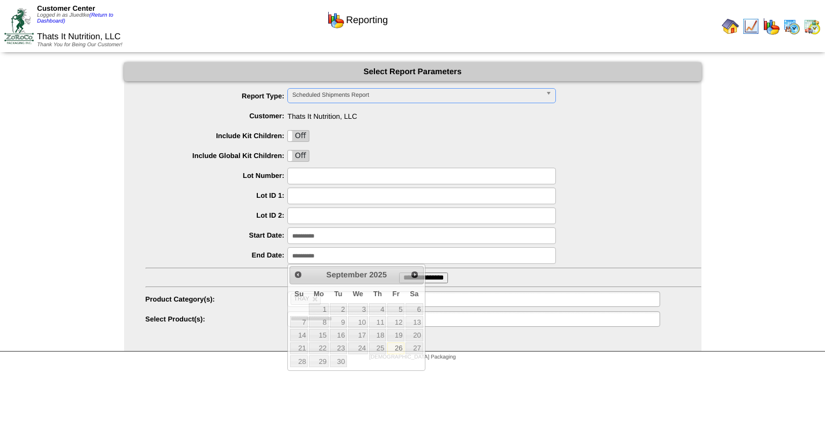
click at [337, 258] on input "**********" at bounding box center [422, 255] width 269 height 17
click at [418, 270] on span "Next" at bounding box center [415, 274] width 9 height 9
click at [357, 362] on link "31" at bounding box center [358, 361] width 20 height 12
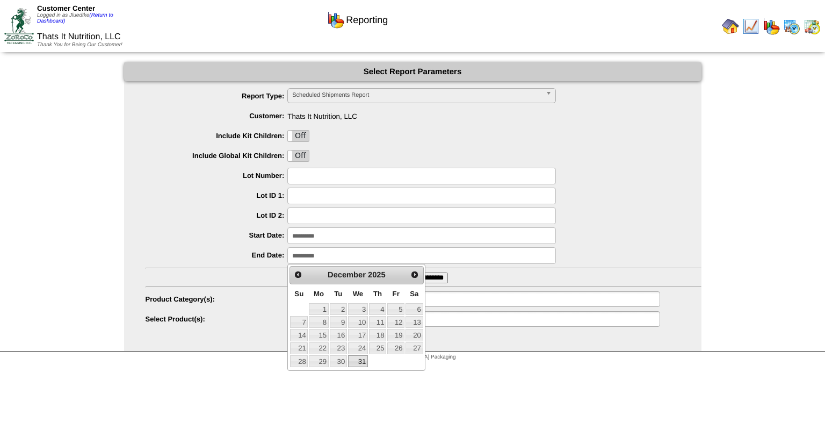
type input "**********"
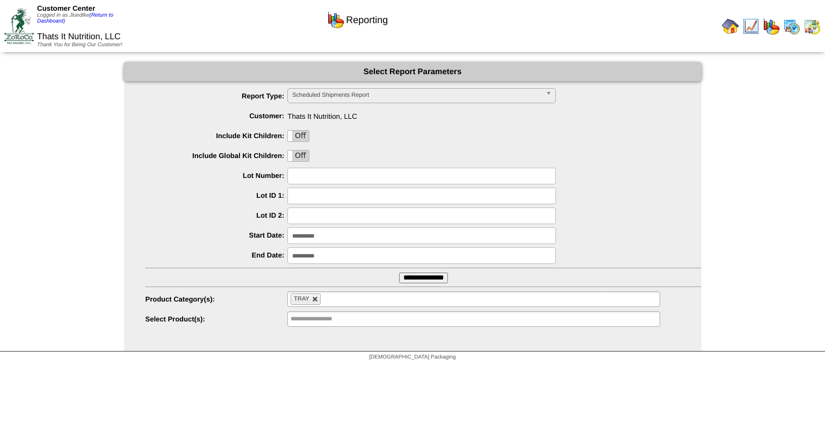
click at [316, 299] on link at bounding box center [315, 299] width 6 height 6
type input "**********"
click at [412, 277] on input "**********" at bounding box center [423, 277] width 49 height 11
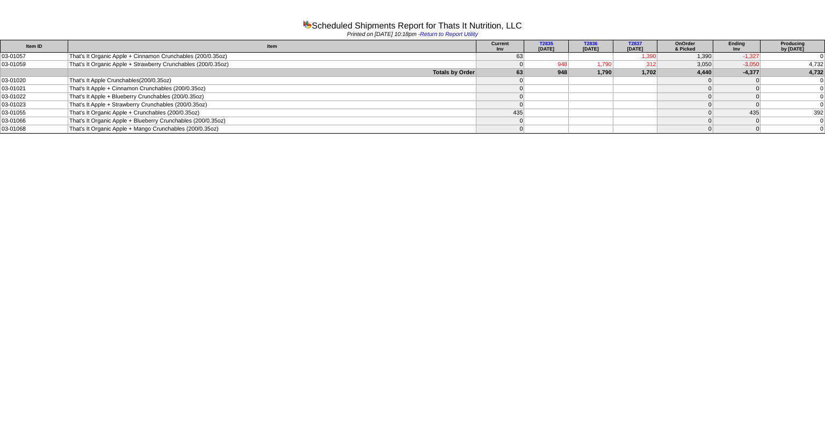
click at [530, 136] on html "Scheduled Shipments Report for Thats It Nutrition, LLC Printed on [DATE] 10:18p…" at bounding box center [412, 68] width 825 height 136
